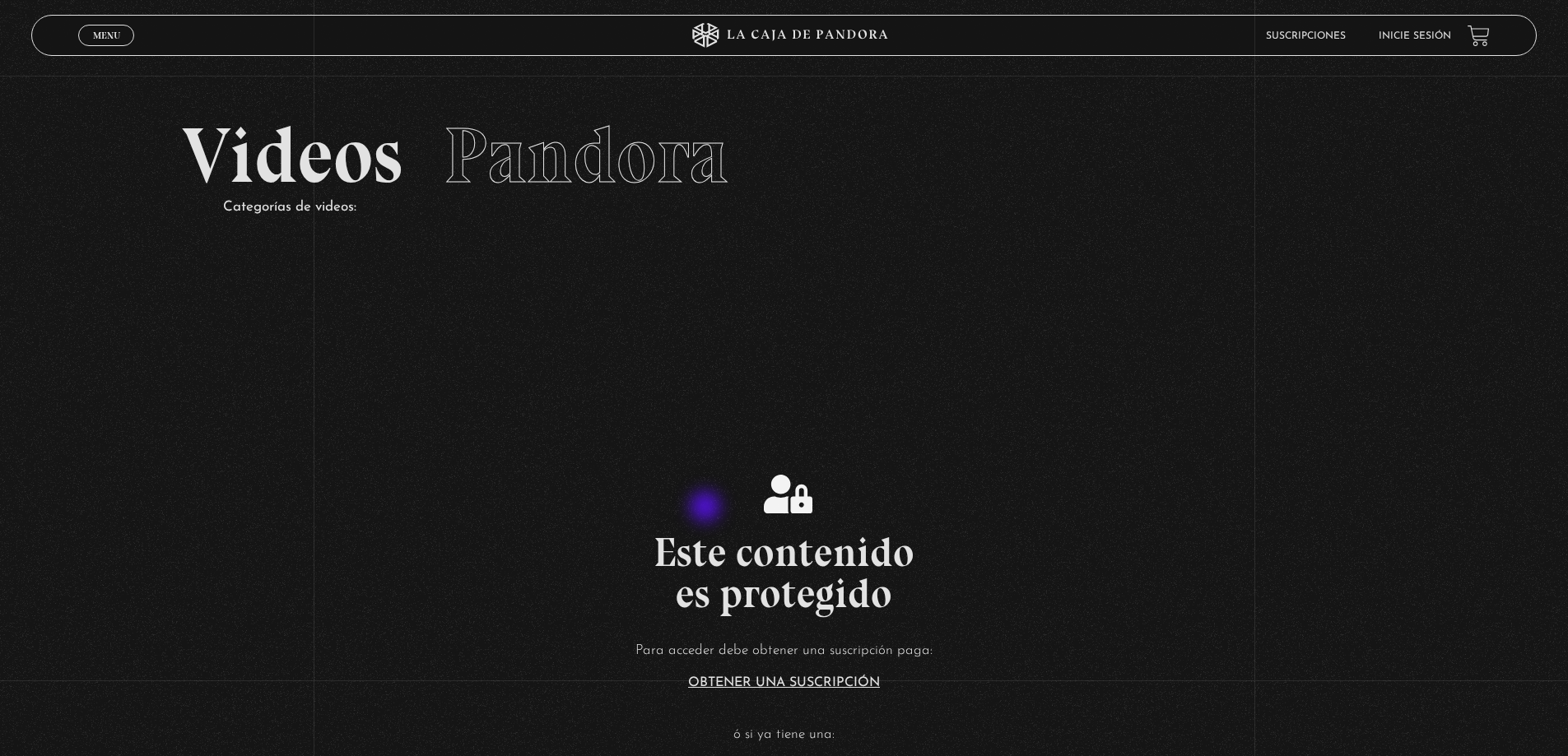
scroll to position [493, 0]
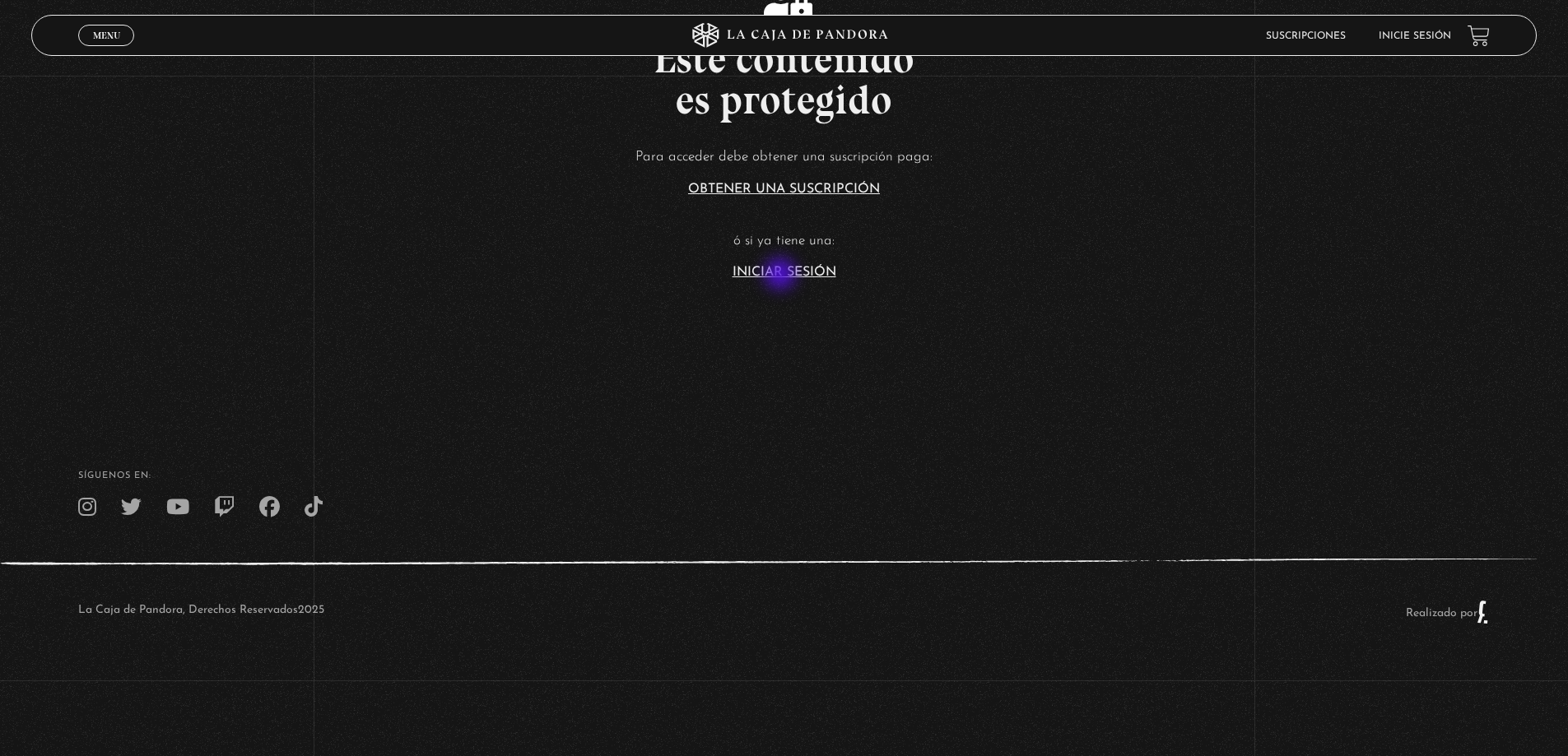
click at [794, 266] on link "Iniciar Sesión" at bounding box center [784, 272] width 104 height 13
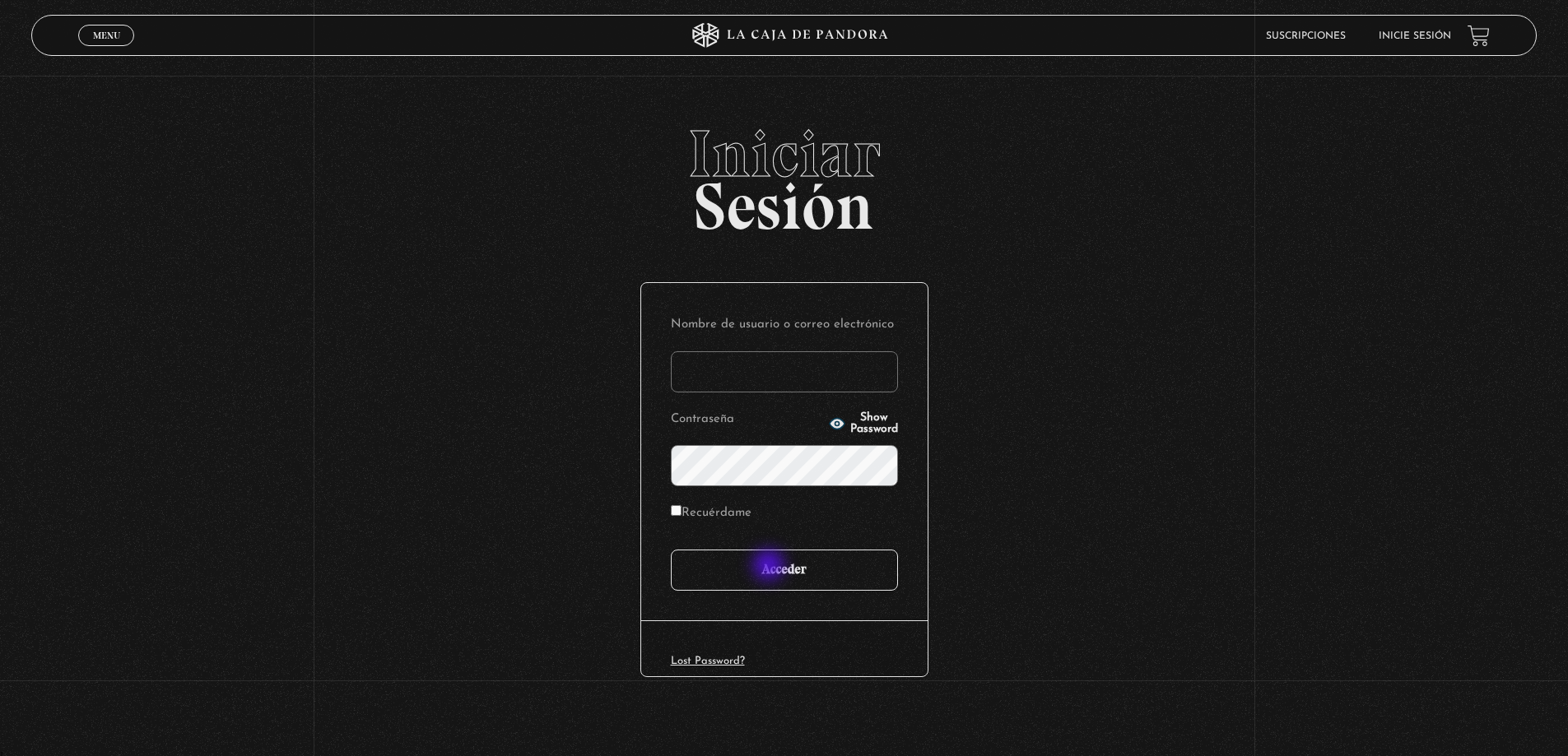
type input "[PERSON_NAME]"
click at [771, 567] on input "Acceder" at bounding box center [784, 569] width 227 height 41
